Goal: Find specific page/section: Find specific page/section

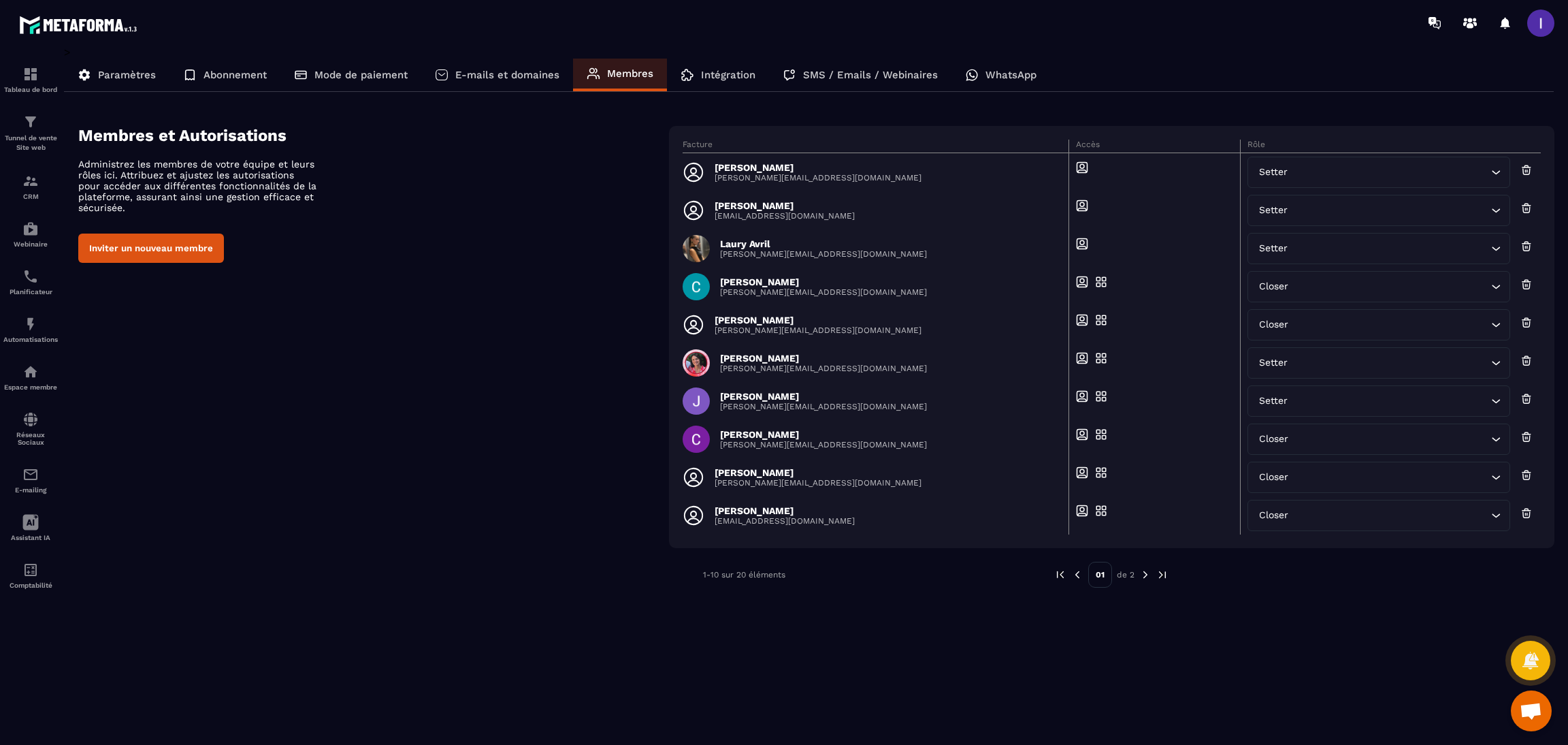
scroll to position [1060, 0]
click at [30, 191] on div "CRM" at bounding box center [30, 186] width 54 height 28
click at [27, 183] on img at bounding box center [30, 181] width 16 height 16
